Goal: Check status: Check status

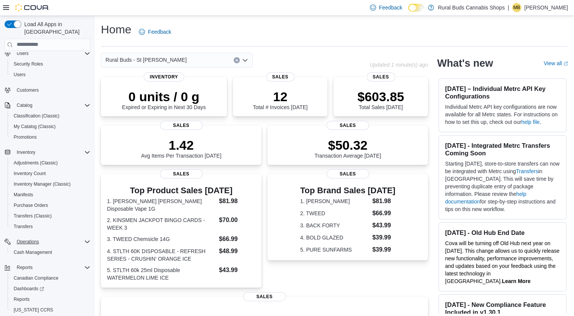
scroll to position [39, 0]
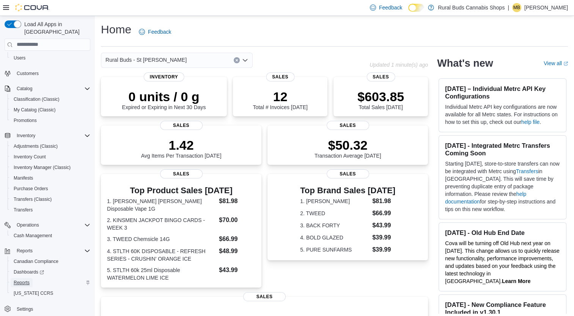
click at [26, 280] on span "Reports" at bounding box center [22, 283] width 16 height 6
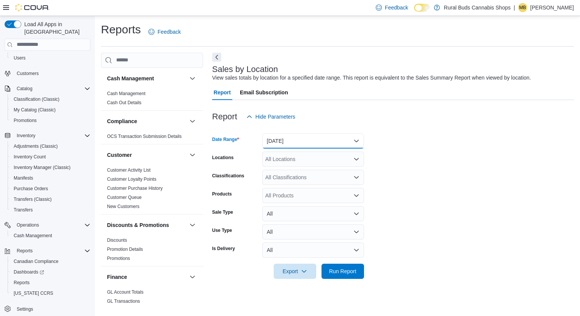
click at [313, 142] on button "Yesterday" at bounding box center [313, 140] width 102 height 15
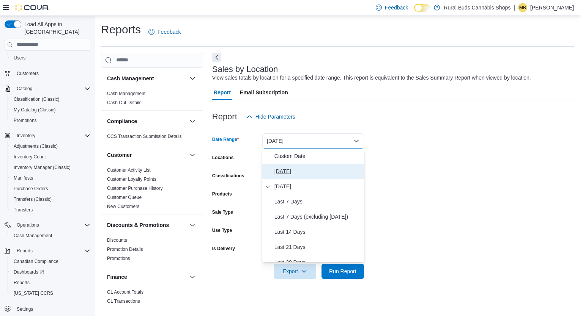
click at [311, 170] on span "[DATE]" at bounding box center [317, 171] width 86 height 9
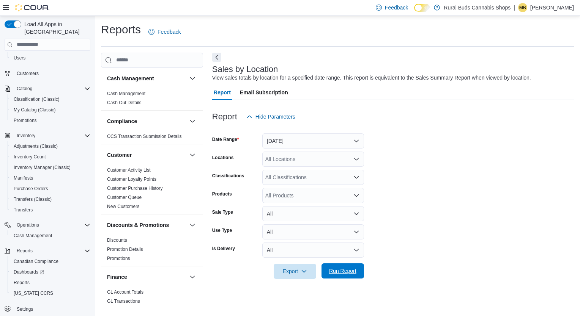
click at [331, 278] on span "Run Report" at bounding box center [342, 271] width 33 height 15
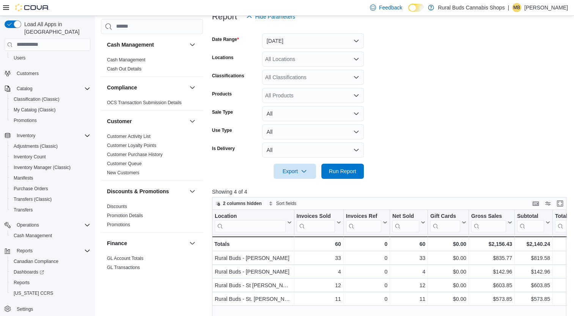
scroll to position [114, 0]
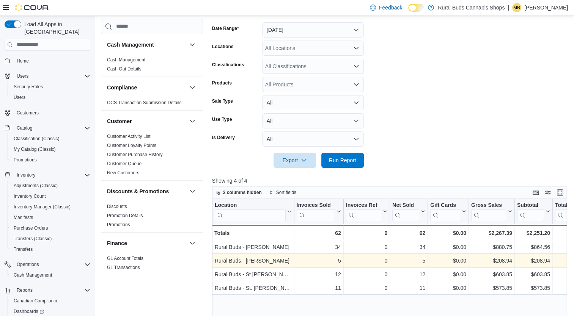
scroll to position [228, 0]
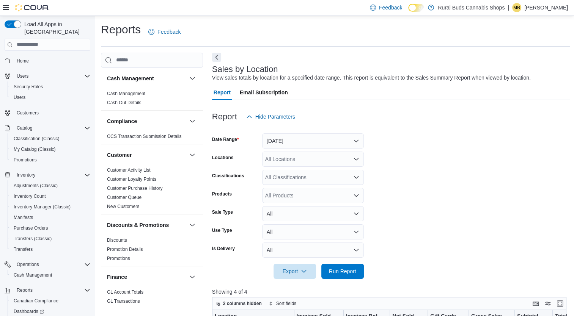
scroll to position [240, 0]
